Goal: Task Accomplishment & Management: Manage account settings

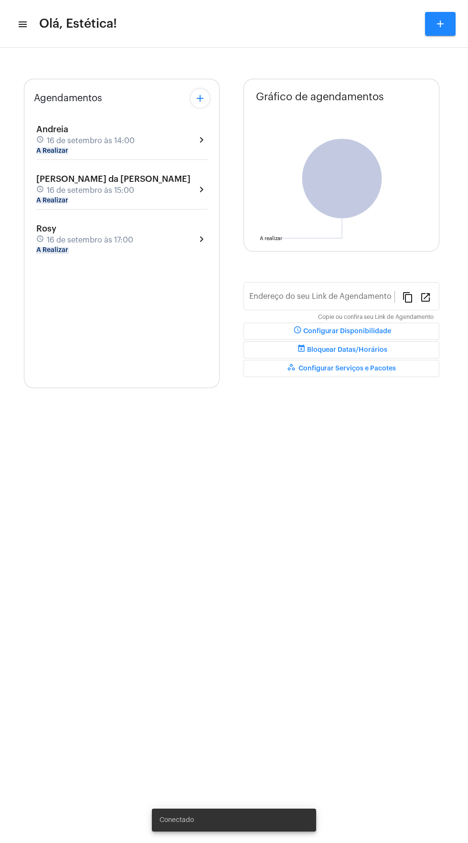
type input "[URL][DOMAIN_NAME]"
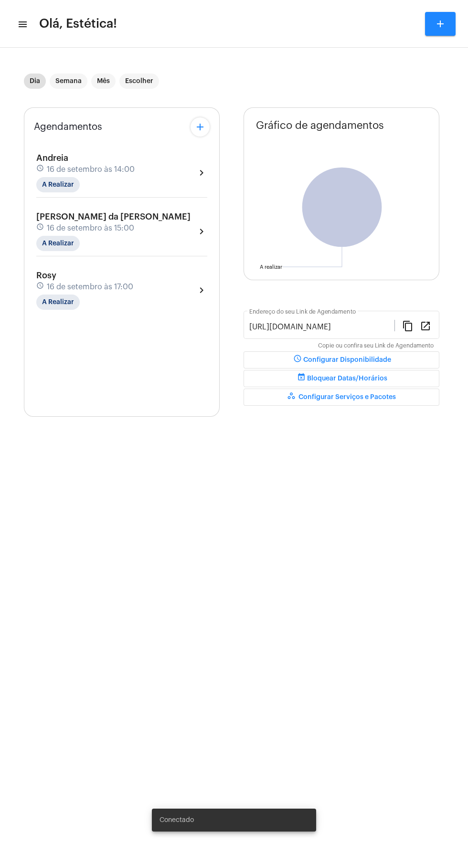
click at [166, 285] on div "Rosy schedule 16 de setembro às 17:00 A Realizar chevron_right" at bounding box center [121, 290] width 171 height 39
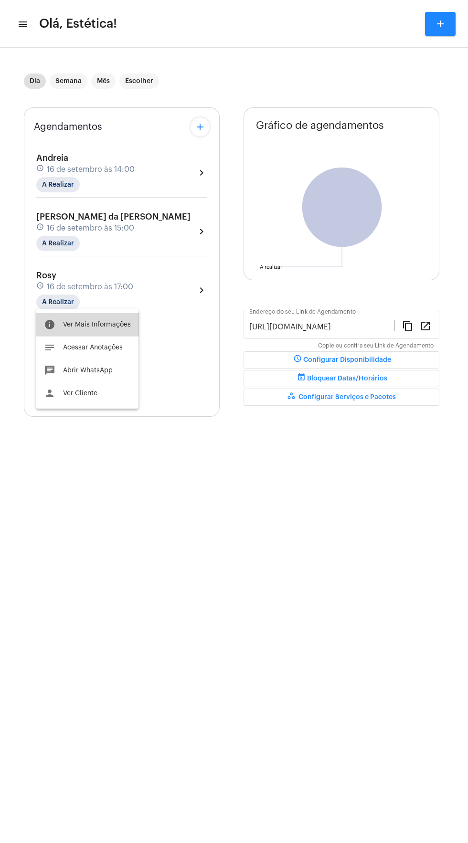
click at [113, 325] on span "Ver Mais Informações" at bounding box center [97, 324] width 68 height 7
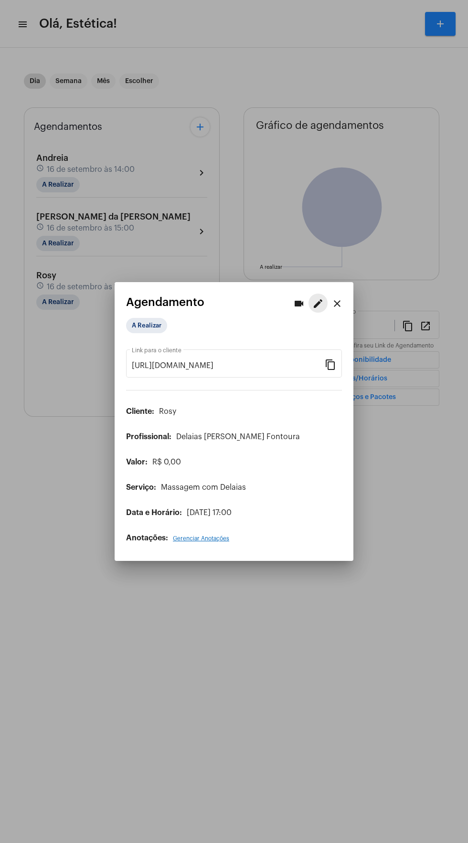
click at [321, 298] on mat-icon "edit" at bounding box center [317, 303] width 11 height 11
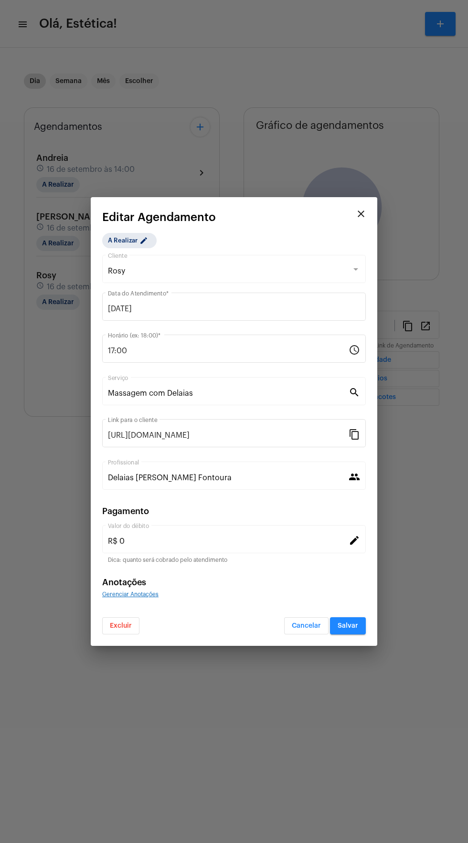
click at [368, 626] on mat-dialog-container "close Editar Agendamento A Realizar edit Rosy Cliente [DATE] Data do Atendiment…" at bounding box center [234, 421] width 286 height 449
click at [137, 631] on button "Excluir" at bounding box center [120, 625] width 37 height 17
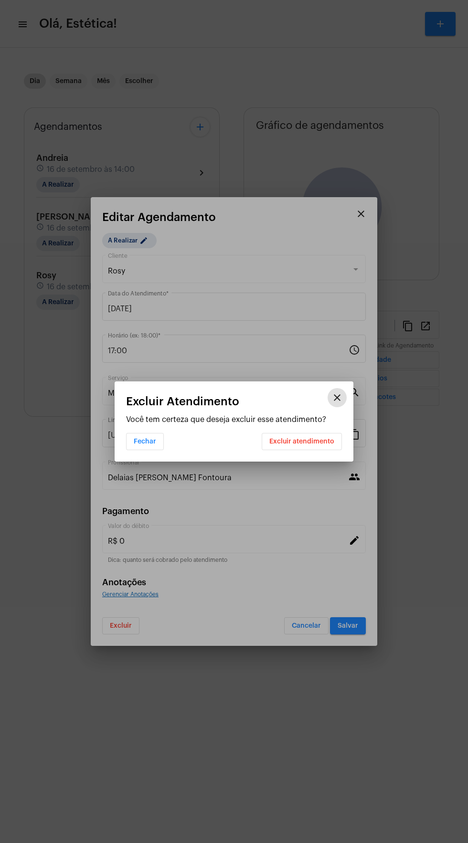
click at [314, 452] on mat-dialog-container "close Excluir Atendimento Você tem certeza que deseja excluir esse atendimento?…" at bounding box center [234, 421] width 239 height 80
click at [321, 445] on span "Excluir atendimento" at bounding box center [301, 441] width 65 height 7
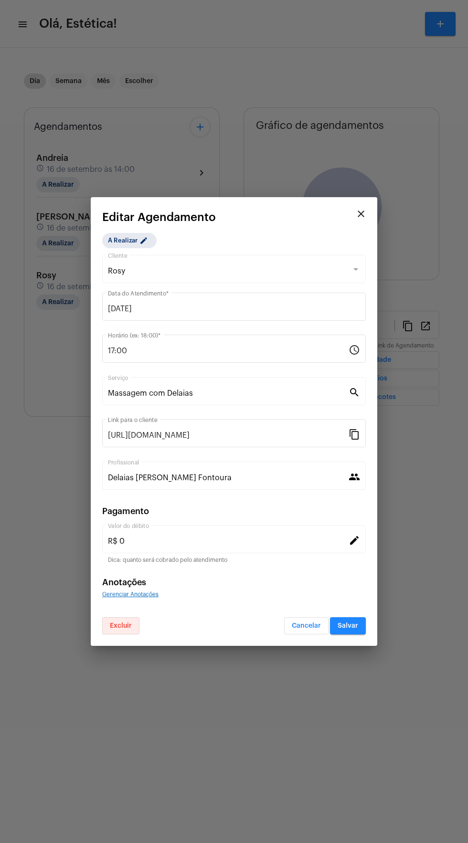
click at [130, 624] on span "Excluir" at bounding box center [121, 626] width 22 height 7
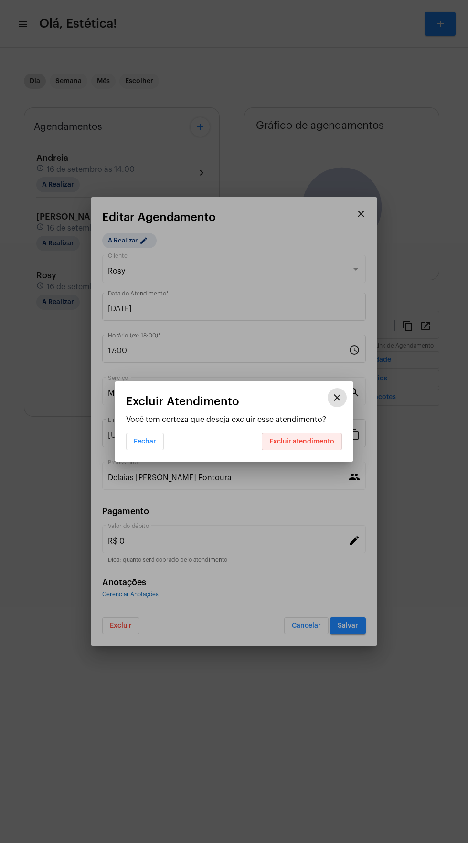
click at [321, 446] on button "Excluir atendimento" at bounding box center [302, 441] width 80 height 17
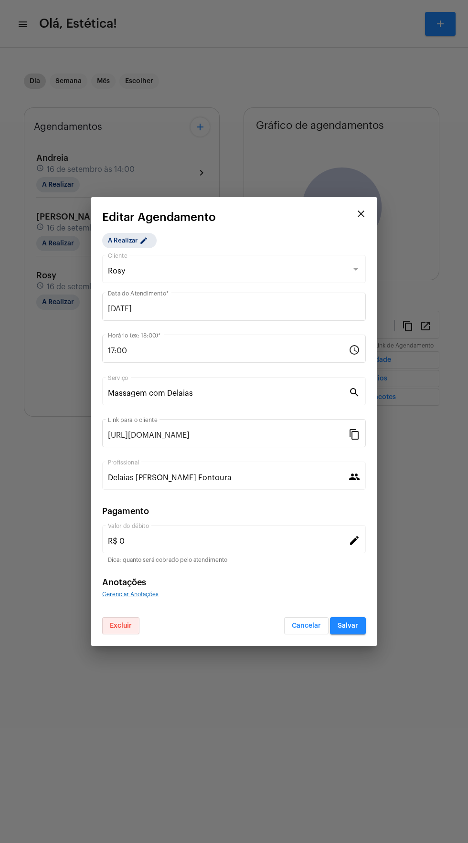
click at [130, 628] on span "Excluir" at bounding box center [121, 626] width 22 height 7
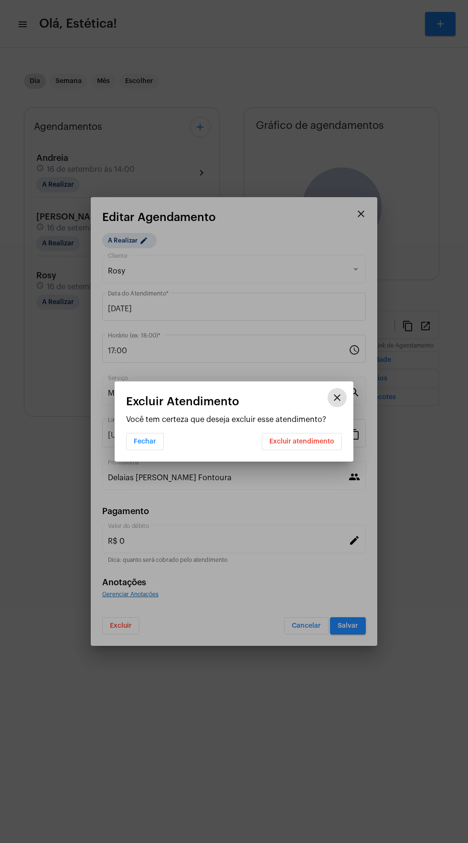
click at [326, 451] on mat-dialog-container "close Excluir Atendimento Você tem certeza que deseja excluir esse atendimento?…" at bounding box center [234, 421] width 239 height 80
click at [335, 446] on button "Excluir atendimento" at bounding box center [302, 441] width 80 height 17
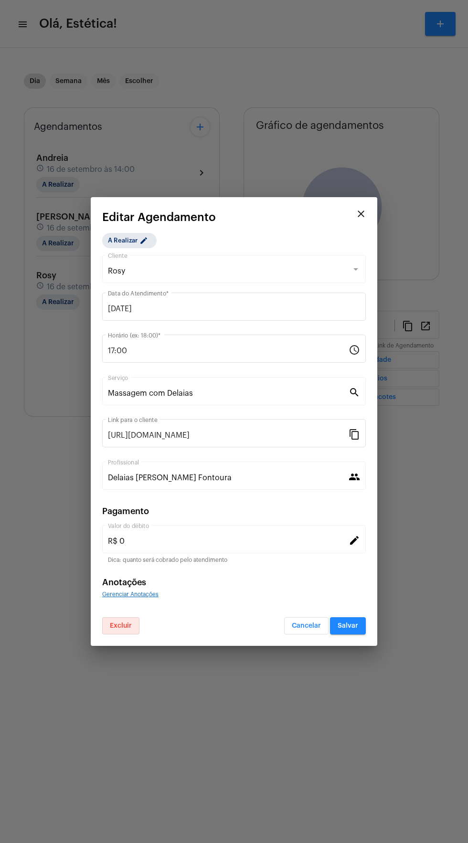
click at [317, 706] on div at bounding box center [234, 421] width 468 height 843
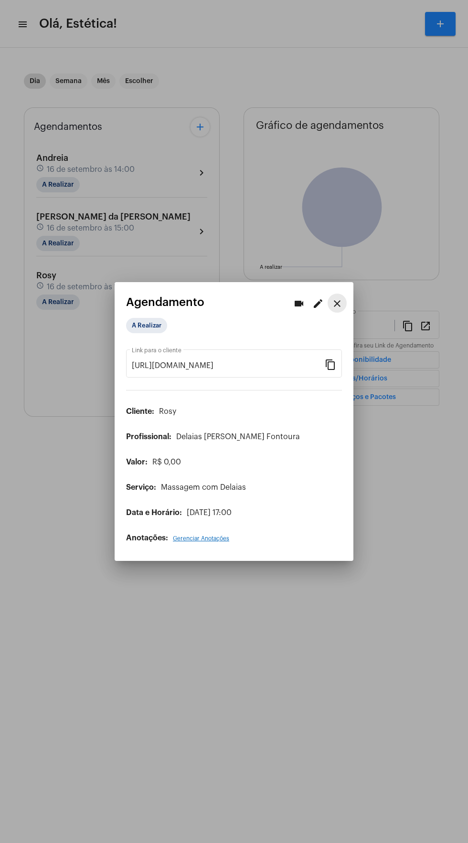
click at [345, 294] on button "close" at bounding box center [337, 303] width 19 height 19
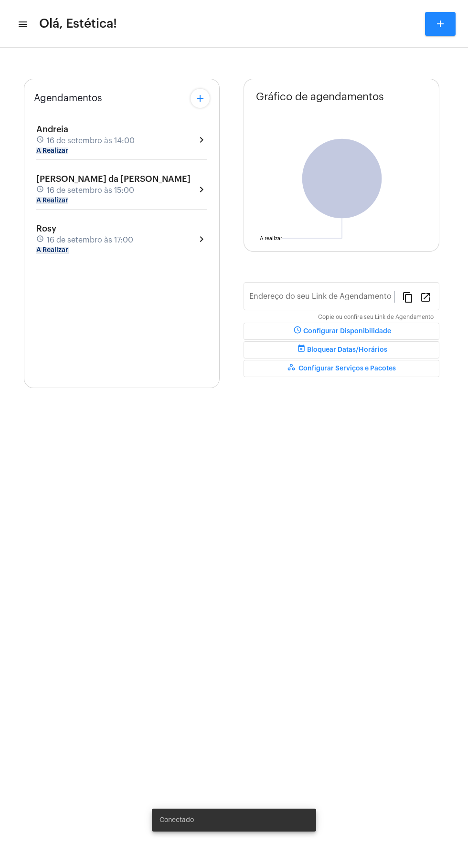
type input "[URL][DOMAIN_NAME]"
click at [170, 246] on div "Rosy schedule 16 de setembro às 17:00 A Realizar chevron_right" at bounding box center [121, 239] width 171 height 30
type input "[URL][DOMAIN_NAME]"
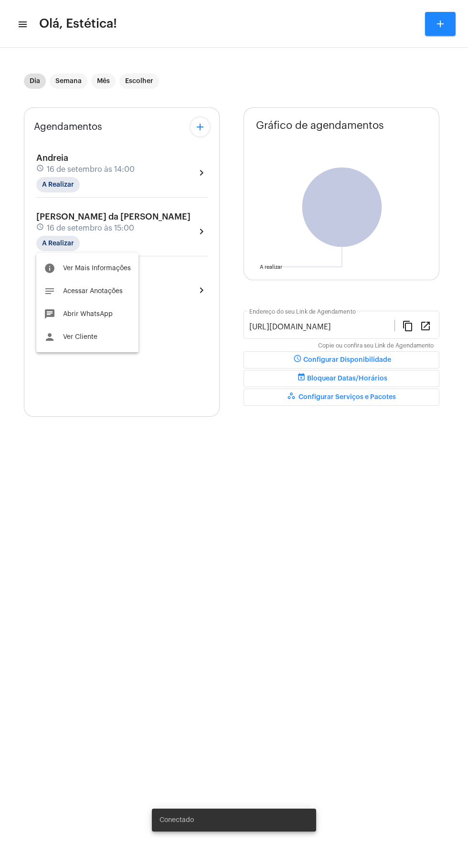
click at [309, 619] on div at bounding box center [234, 421] width 468 height 843
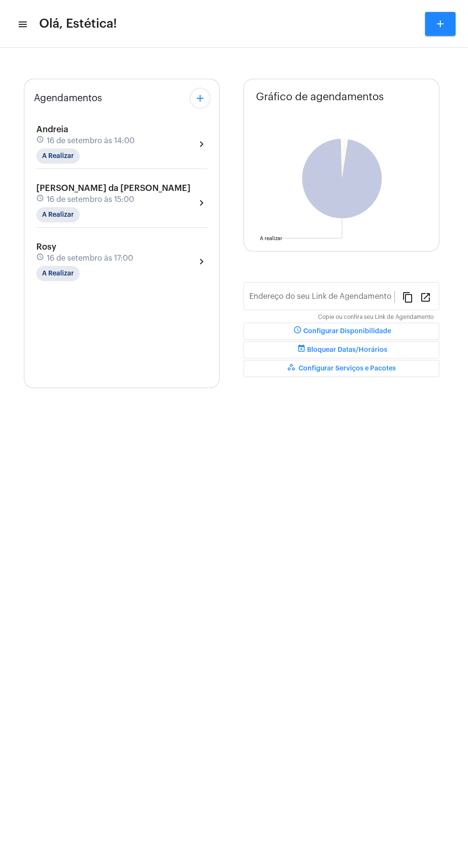
type input "[URL][DOMAIN_NAME]"
